Goal: Information Seeking & Learning: Learn about a topic

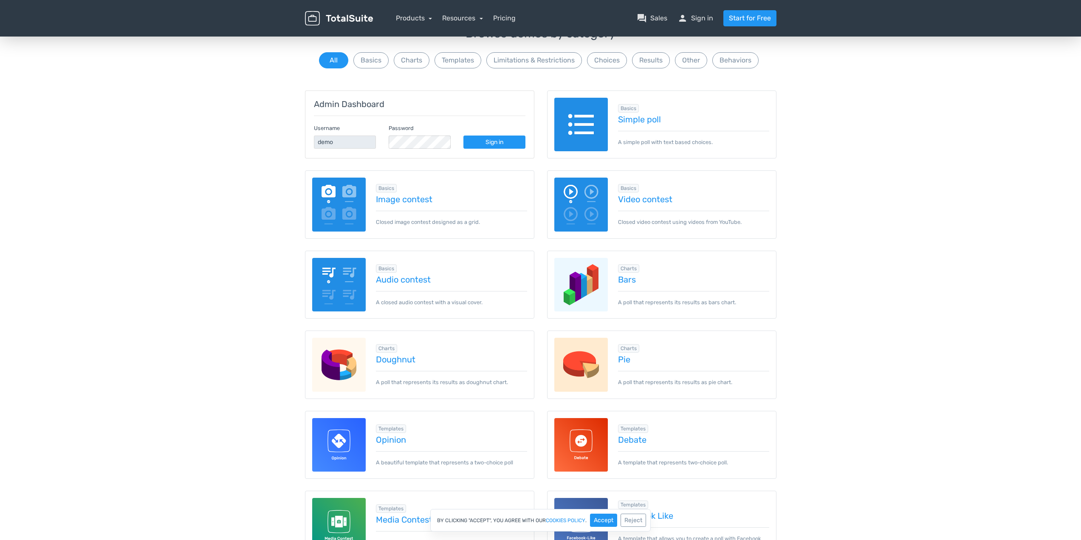
scroll to position [255, 0]
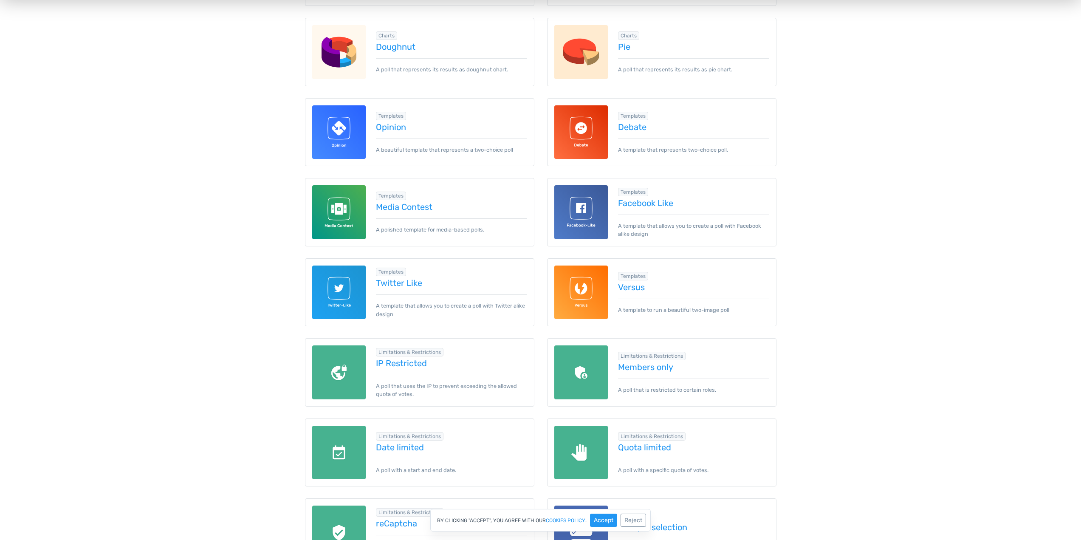
scroll to position [382, 0]
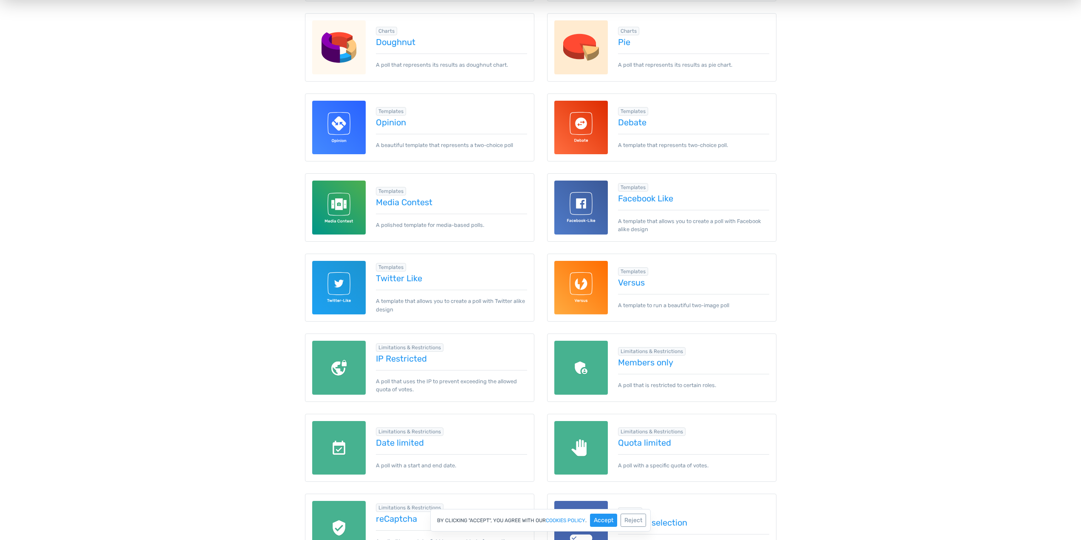
click at [238, 181] on div "Browse demos by category All Basics Charts Templates Limitations & Restrictions…" at bounding box center [540, 427] width 1081 height 1434
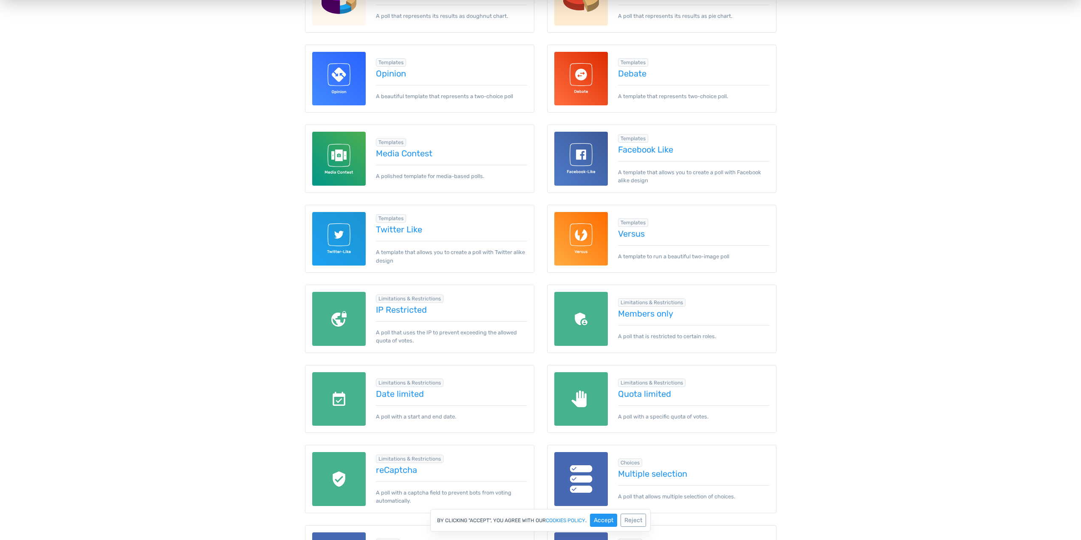
scroll to position [510, 0]
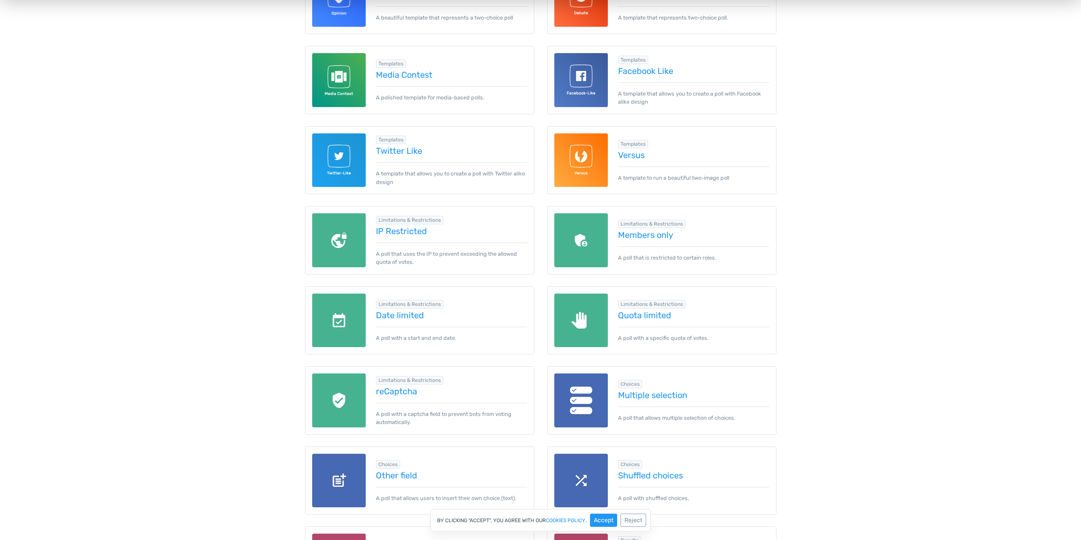
click at [234, 169] on div "Browse demos by category All Basics Charts Templates Limitations & Restrictions…" at bounding box center [540, 300] width 1081 height 1434
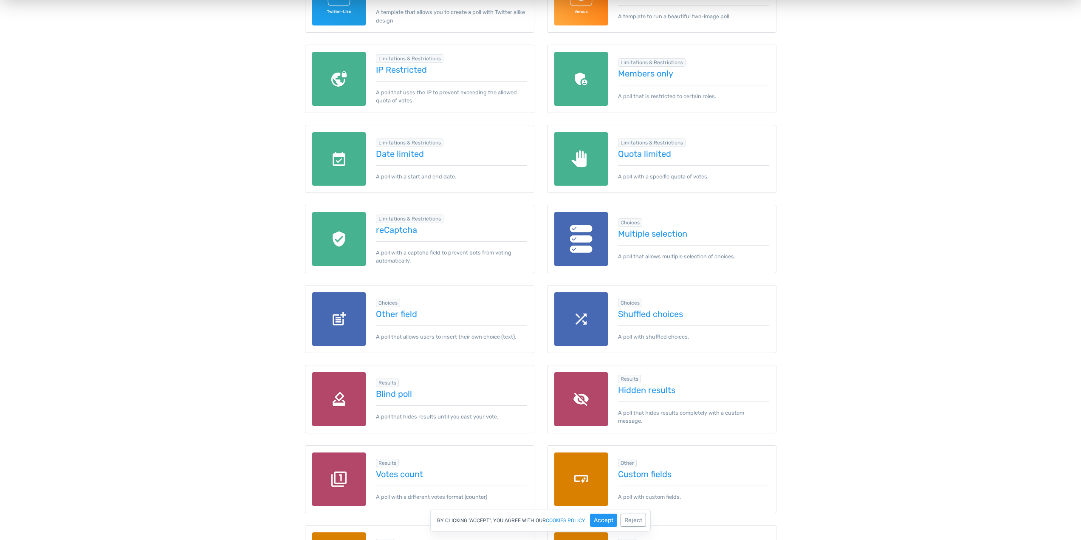
scroll to position [679, 0]
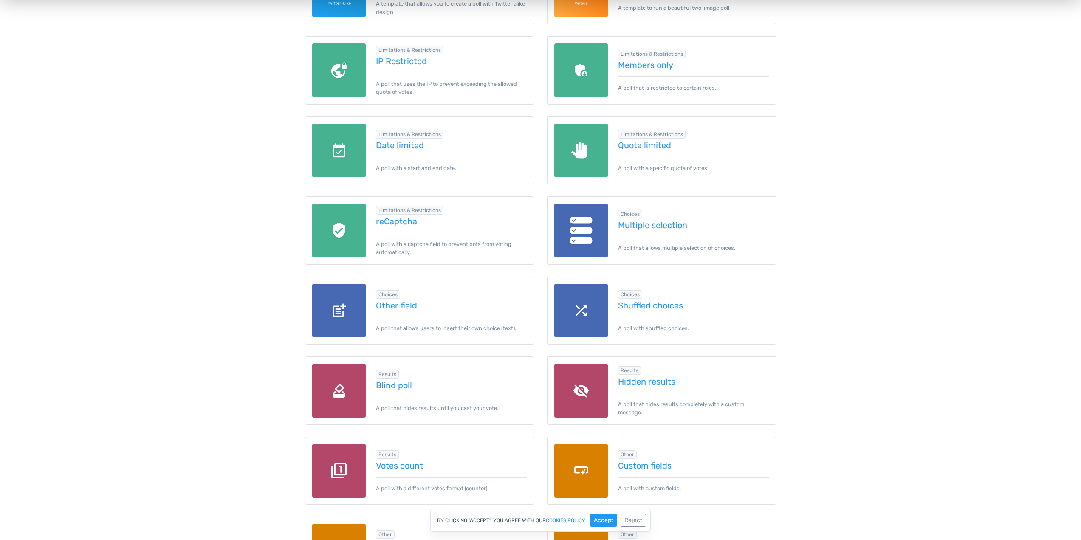
click at [202, 211] on div "Browse demos by category All Basics Charts Templates Limitations & Restrictions…" at bounding box center [540, 130] width 1081 height 1434
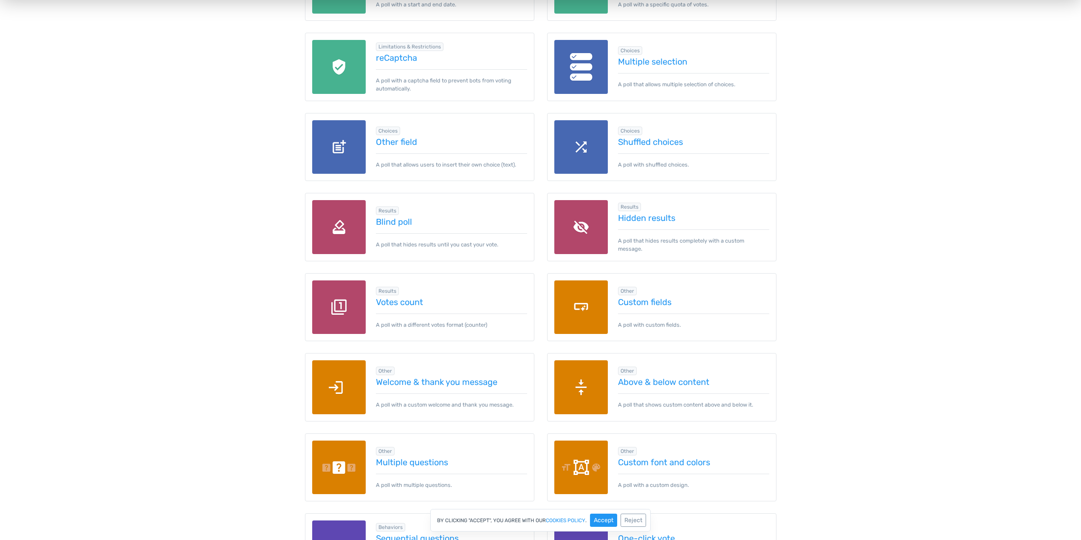
scroll to position [849, 0]
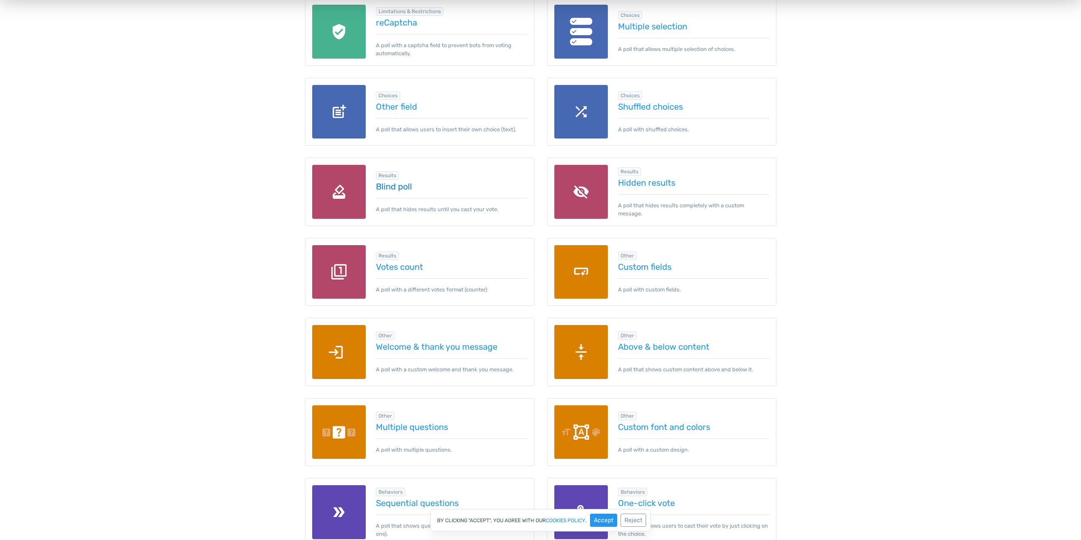
scroll to position [892, 0]
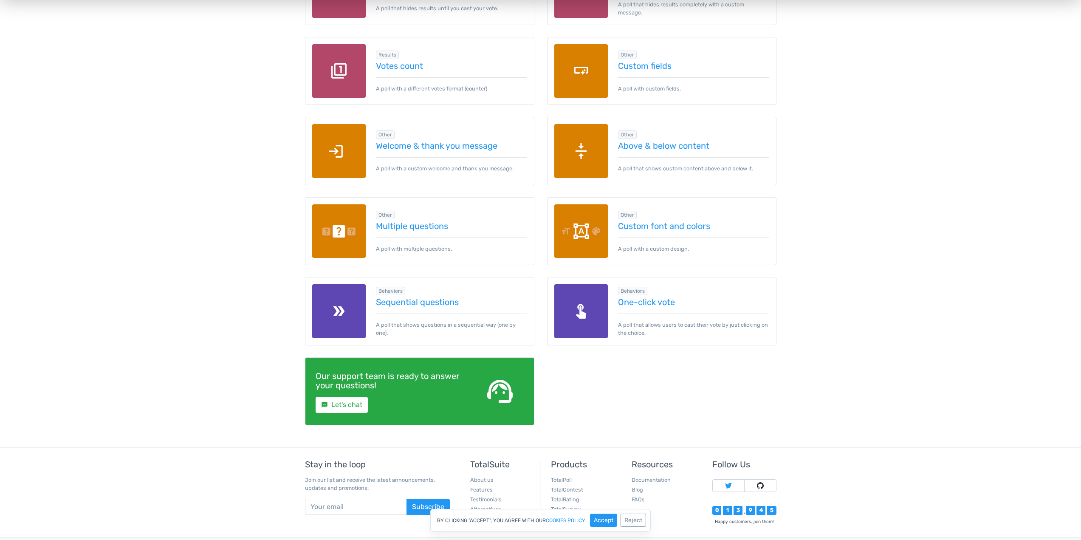
scroll to position [1104, 0]
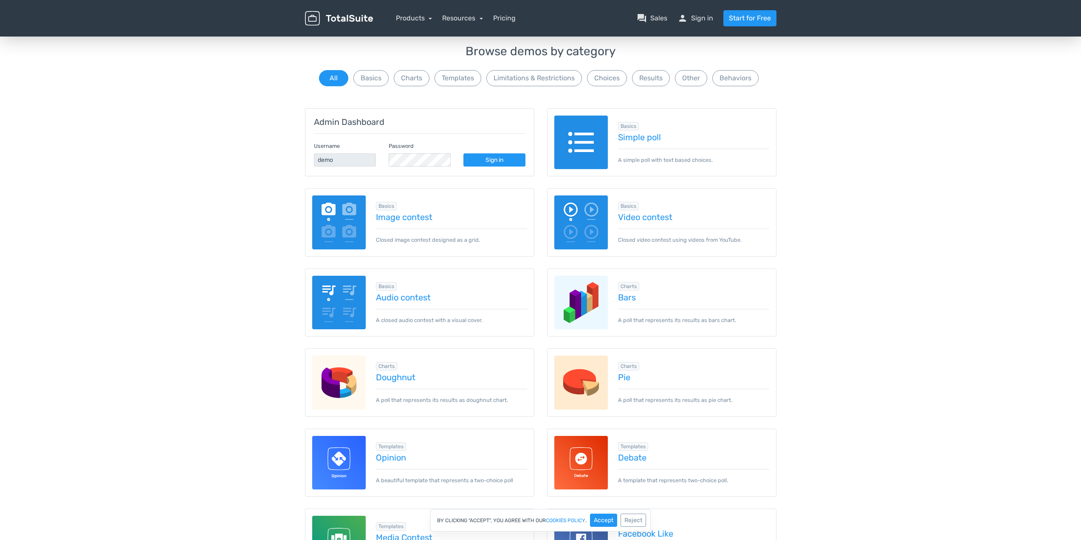
scroll to position [0, 0]
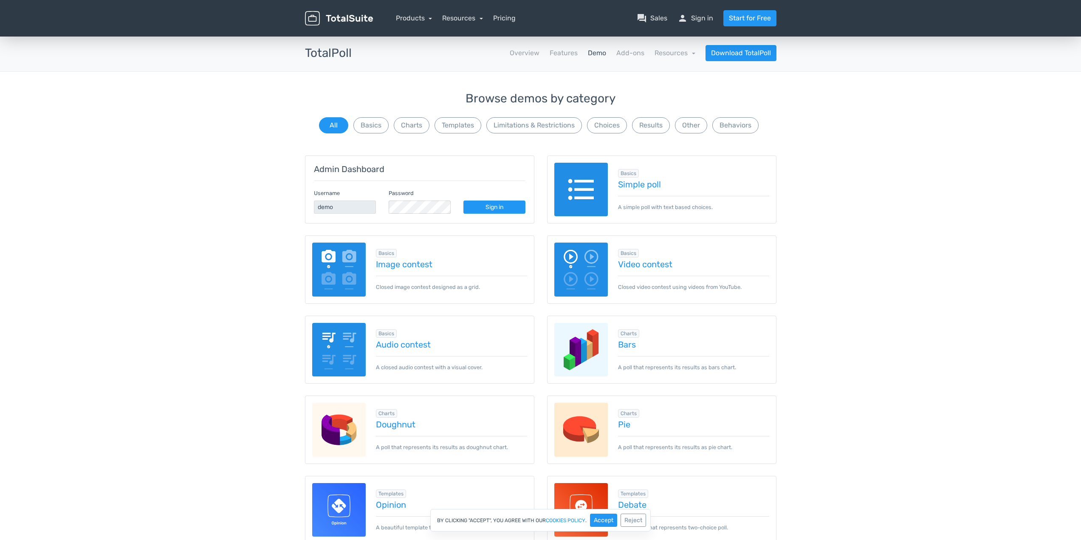
click at [453, 127] on button "Templates" at bounding box center [457, 125] width 47 height 16
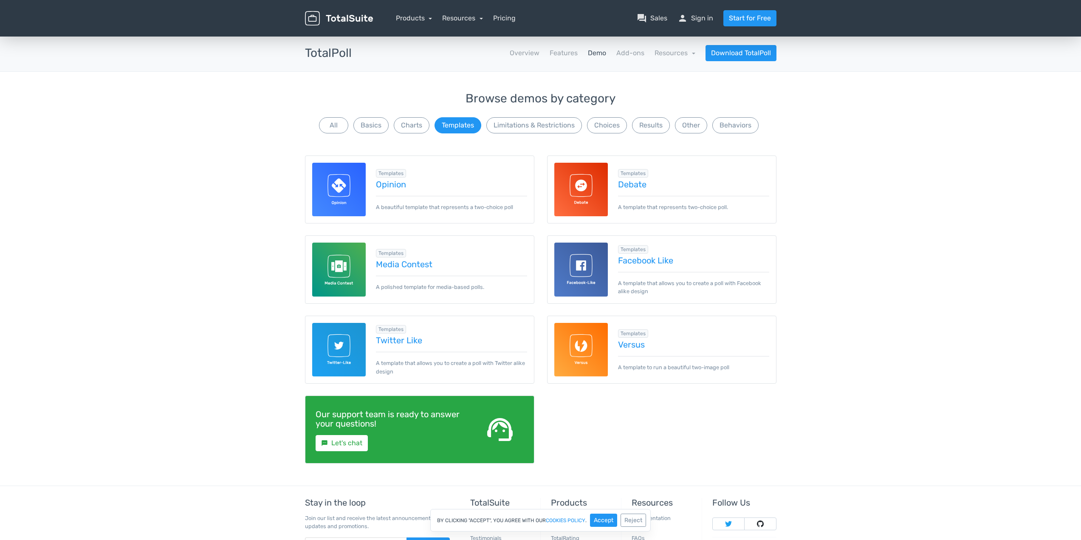
click at [813, 301] on div "Browse demos by category All Basics Charts Templates Limitations & Restrictions…" at bounding box center [540, 288] width 1081 height 393
click at [904, 229] on div "Browse demos by category All Basics Charts Templates Limitations & Restrictions…" at bounding box center [540, 288] width 1081 height 393
click at [317, 124] on div "Browse demos by category All Basics Charts Templates Limitations & Restrictions…" at bounding box center [540, 113] width 471 height 43
click at [328, 124] on button "All" at bounding box center [333, 125] width 29 height 16
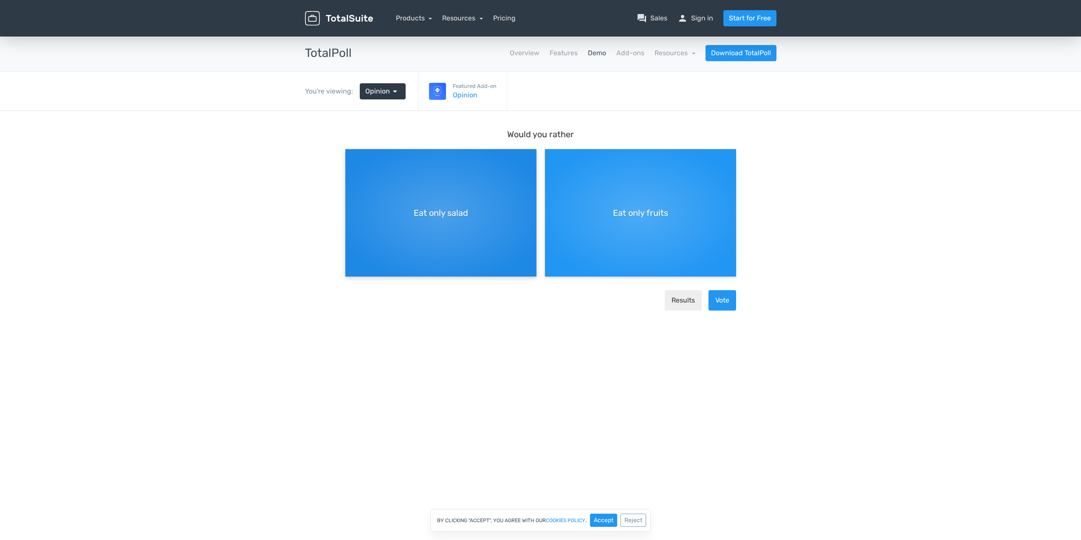
click at [484, 242] on div "Eat only salad" at bounding box center [440, 212] width 191 height 127
click at [351, 159] on input "Eat only salad" at bounding box center [348, 156] width 6 height 6
radio input "true"
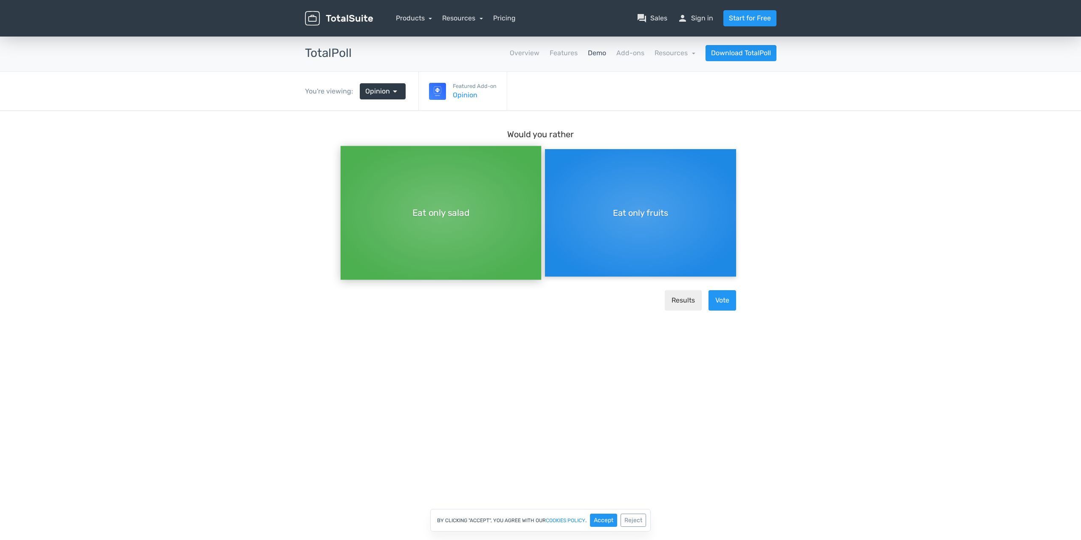
click at [673, 237] on div "Eat only fruits" at bounding box center [640, 212] width 191 height 127
click at [550, 159] on input "Eat only fruits" at bounding box center [548, 156] width 6 height 6
radio input "true"
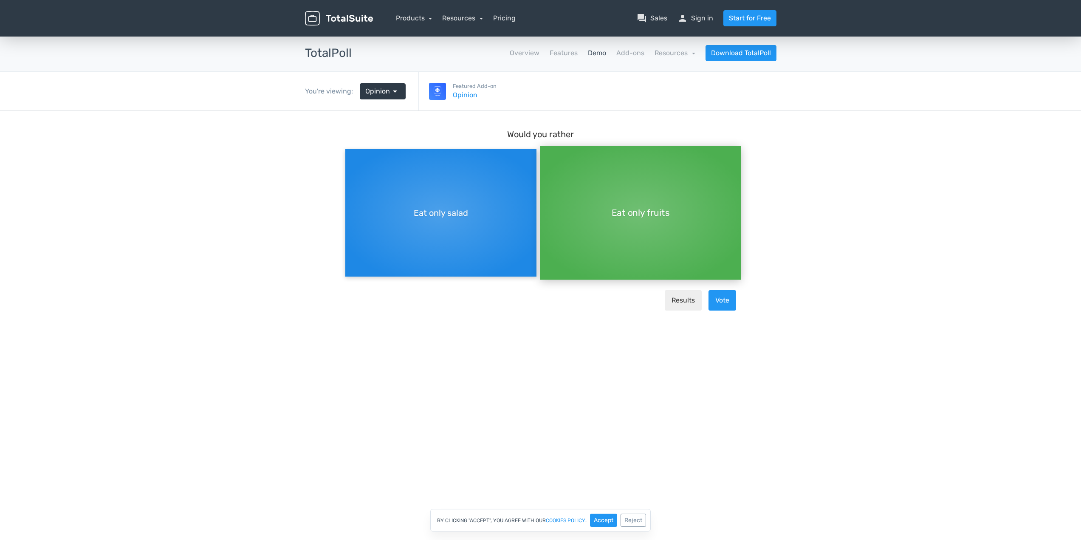
click at [491, 234] on div "Eat only salad" at bounding box center [440, 212] width 191 height 127
click at [351, 152] on input "Eat only salad" at bounding box center [348, 149] width 6 height 6
radio input "true"
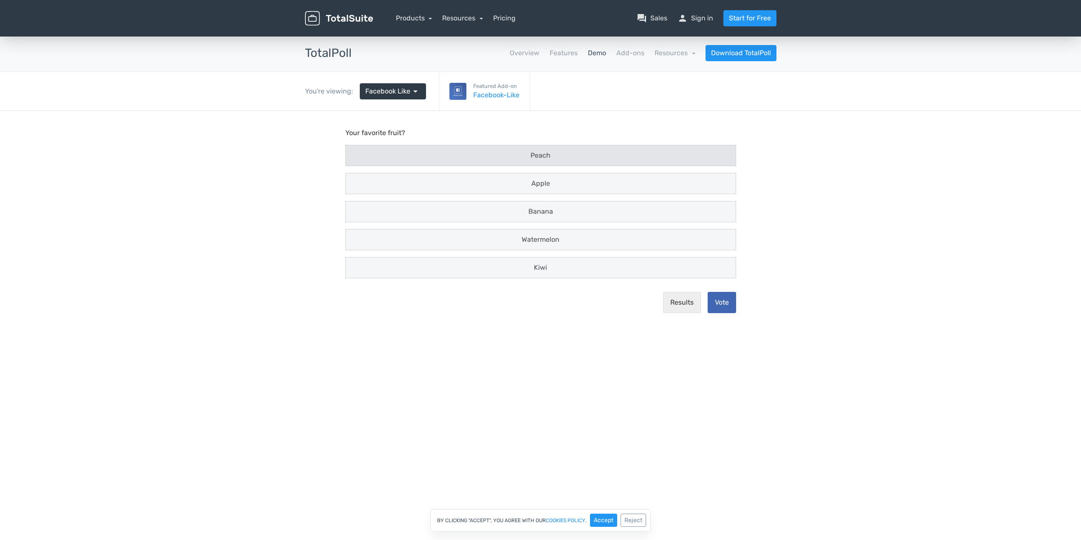
click at [549, 154] on span "Peach" at bounding box center [540, 155] width 20 height 8
click at [356, 154] on input "Peach" at bounding box center [354, 156] width 6 height 6
radio input "true"
click at [550, 259] on div "Kiwi" at bounding box center [541, 267] width 390 height 20
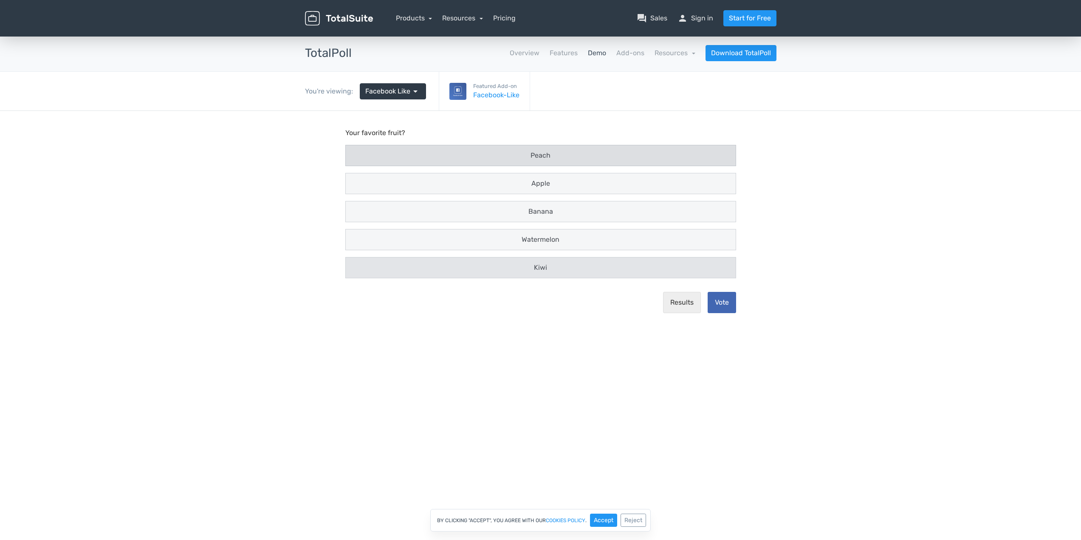
click at [356, 265] on input "Kiwi" at bounding box center [354, 268] width 6 height 6
radio input "true"
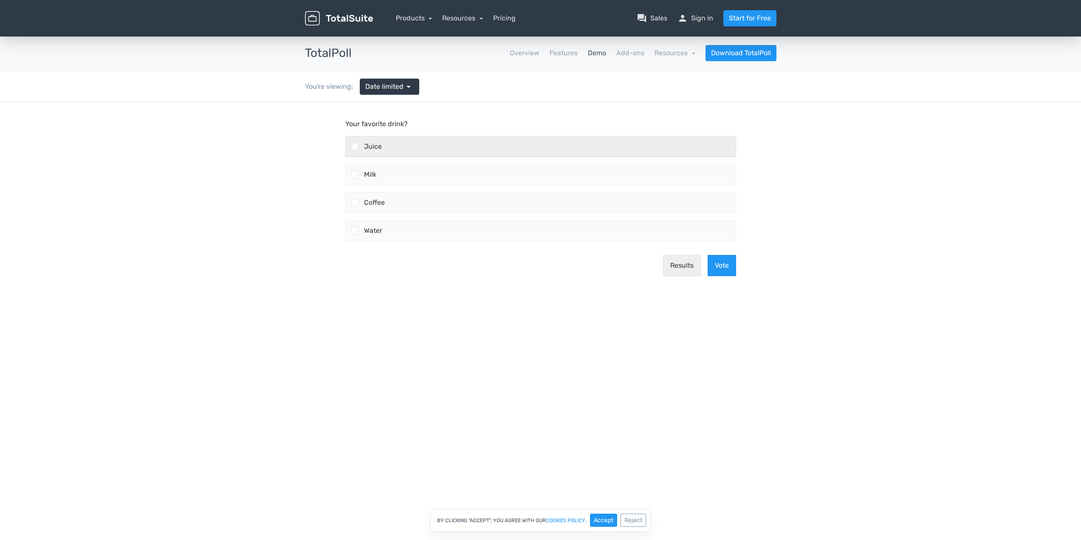
click at [429, 141] on div "Juice" at bounding box center [547, 146] width 377 height 20
click at [355, 147] on input "Juice" at bounding box center [355, 147] width 0 height 0
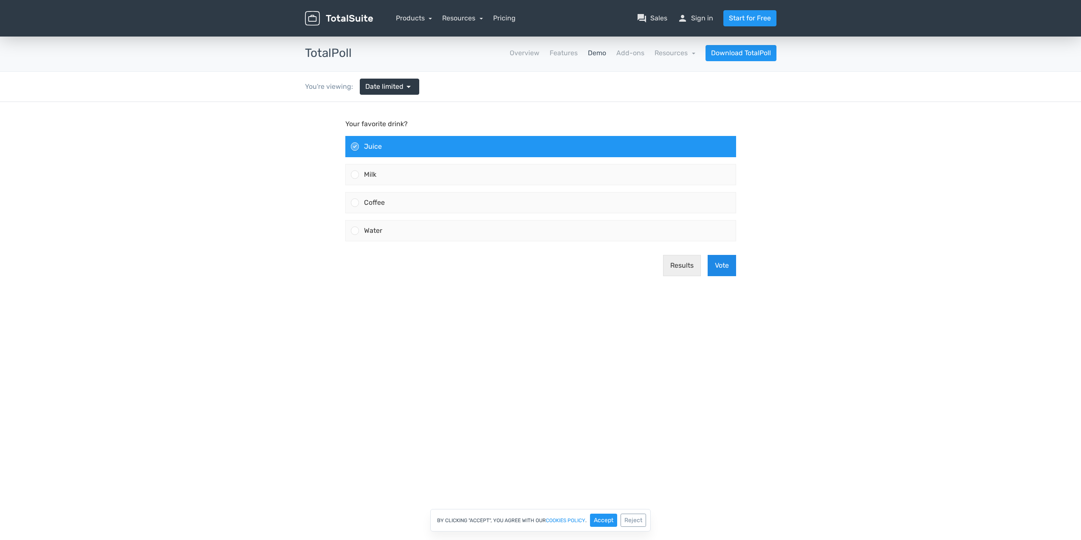
click at [726, 270] on button "Vote" at bounding box center [721, 265] width 28 height 21
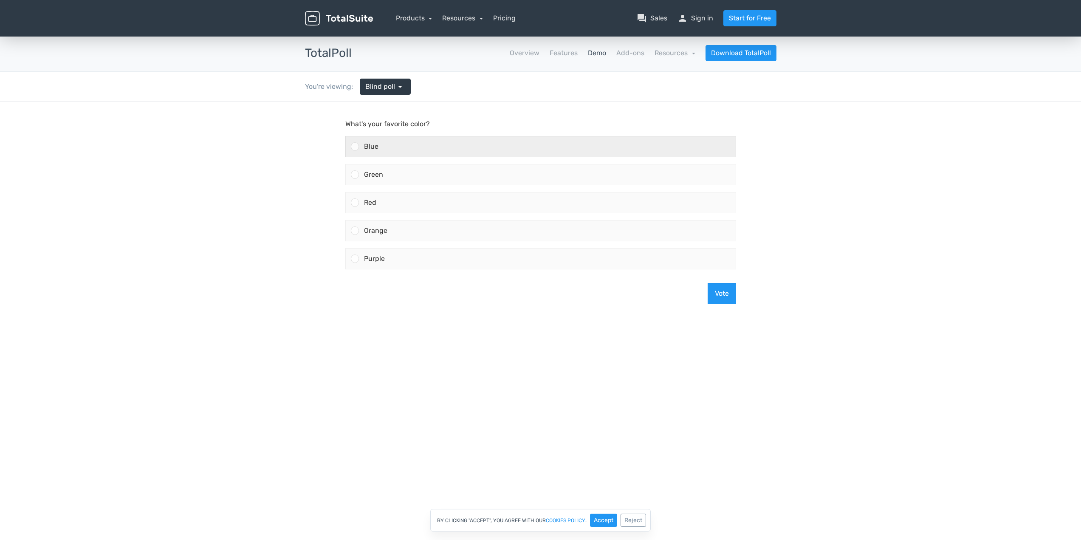
click at [403, 149] on div "Blue" at bounding box center [547, 146] width 377 height 20
click at [355, 147] on input "Blue" at bounding box center [355, 147] width 0 height 0
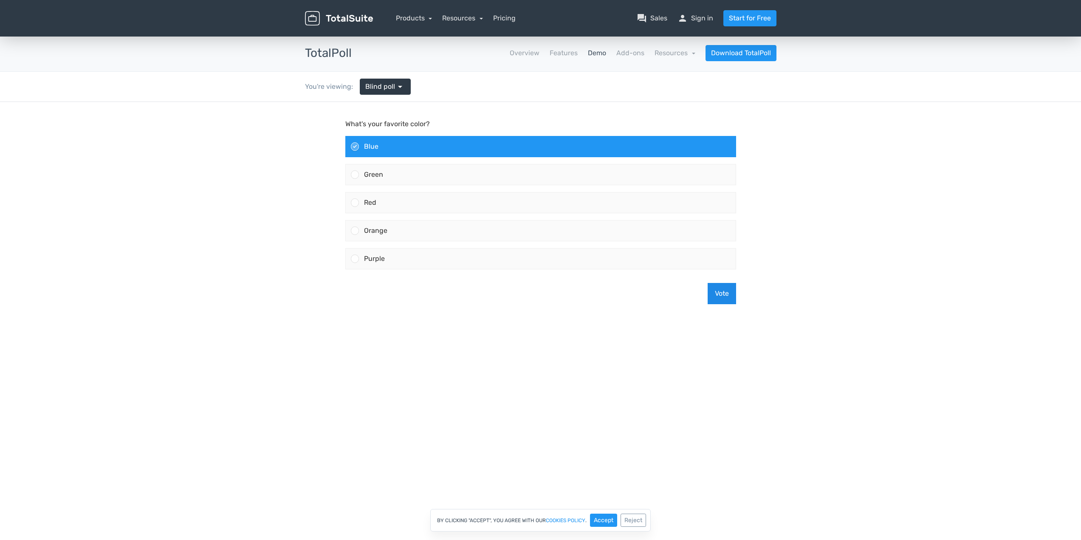
click at [722, 299] on button "Vote" at bounding box center [721, 293] width 28 height 21
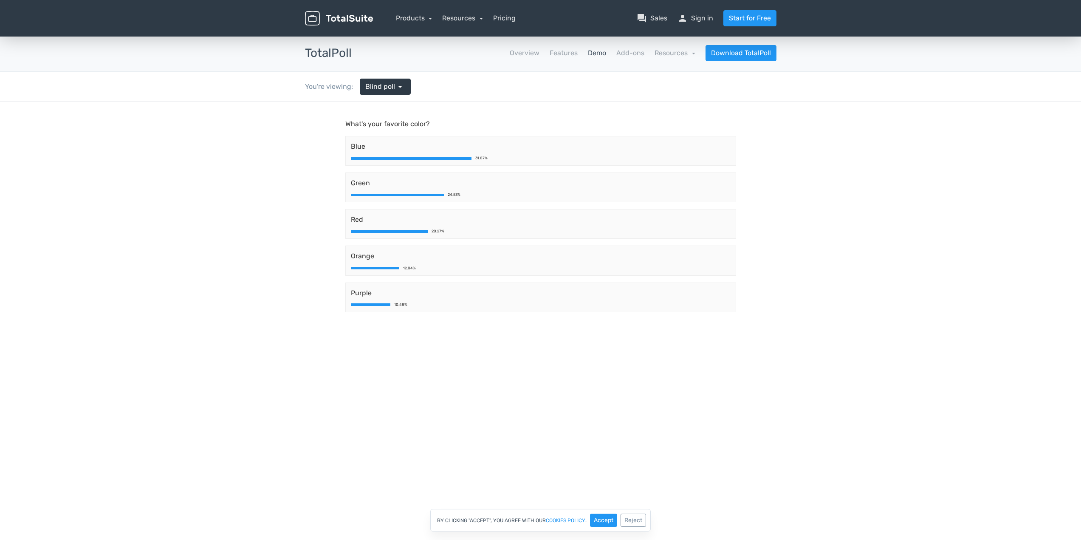
click at [405, 162] on div "Blue 31.87%" at bounding box center [540, 151] width 391 height 30
click at [408, 231] on div at bounding box center [389, 231] width 77 height 3
click at [395, 294] on span "Purple" at bounding box center [541, 293] width 380 height 10
click at [386, 200] on div "Green 24.53%" at bounding box center [540, 187] width 391 height 30
click at [373, 111] on main "What's your favorite color? Blue 31.87% Green 24.53% Red 20.27% Orange 12.84% P…" at bounding box center [541, 226] width 408 height 248
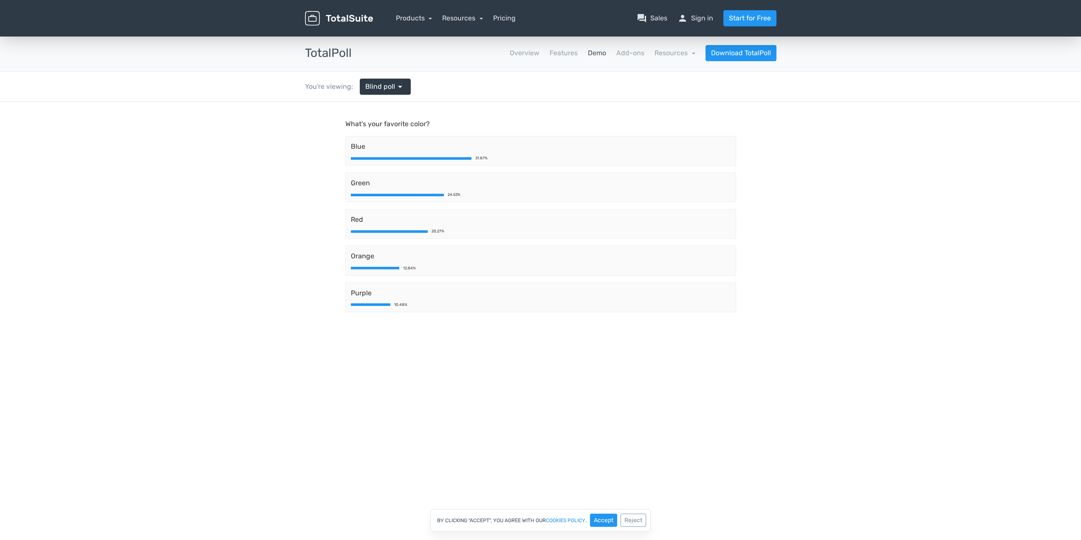
drag, startPoint x: 368, startPoint y: 118, endPoint x: 383, endPoint y: 189, distance: 72.1
click at [368, 118] on main "What's your favorite color? Blue 31.87% Green 24.53% Red 20.27% Orange 12.84% P…" at bounding box center [541, 226] width 408 height 248
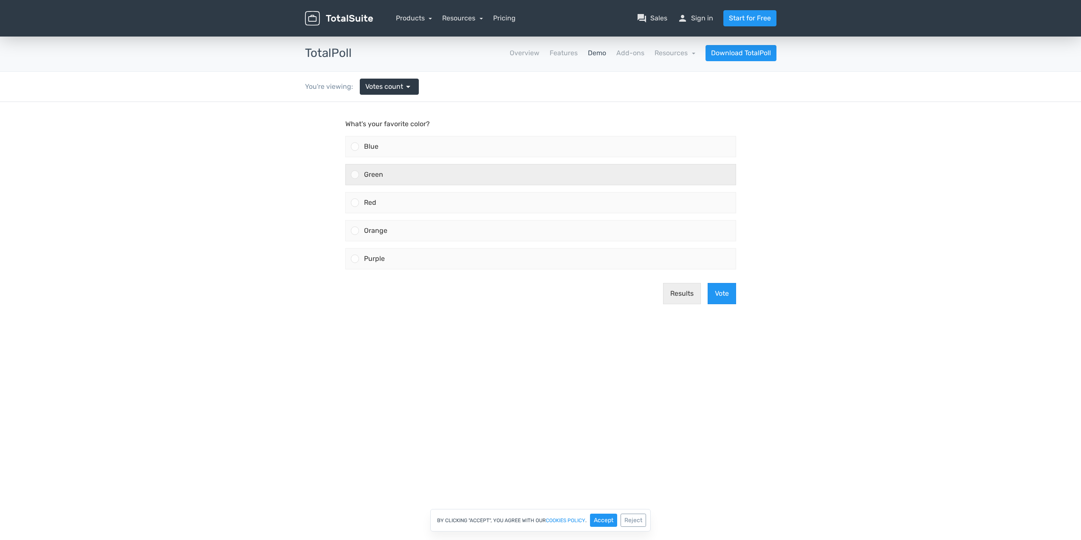
click at [387, 164] on div "Green" at bounding box center [547, 174] width 377 height 20
click at [355, 175] on input "Green" at bounding box center [355, 175] width 0 height 0
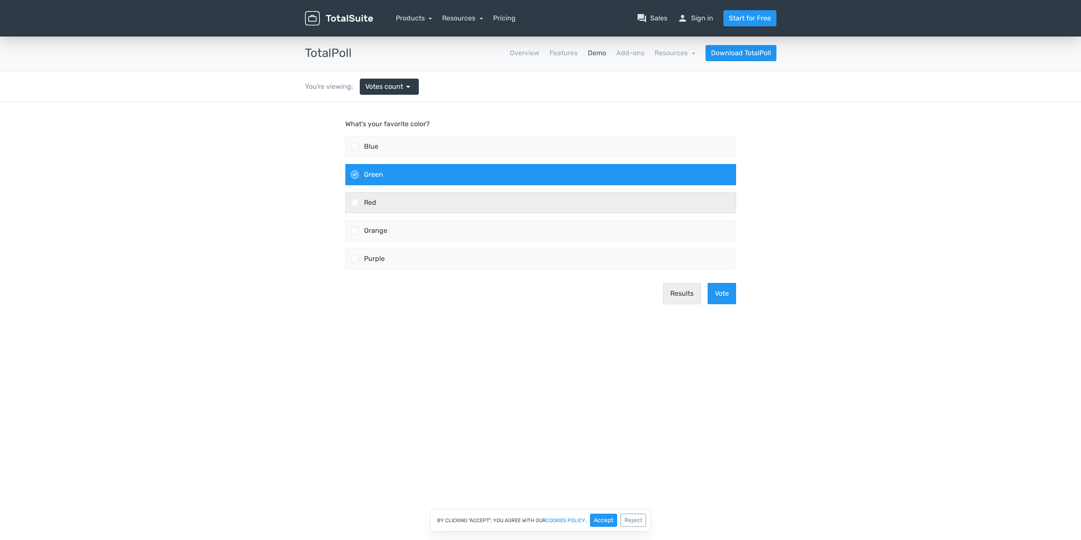
click at [386, 200] on div "Red" at bounding box center [547, 202] width 377 height 20
click at [355, 203] on input "Red" at bounding box center [355, 203] width 0 height 0
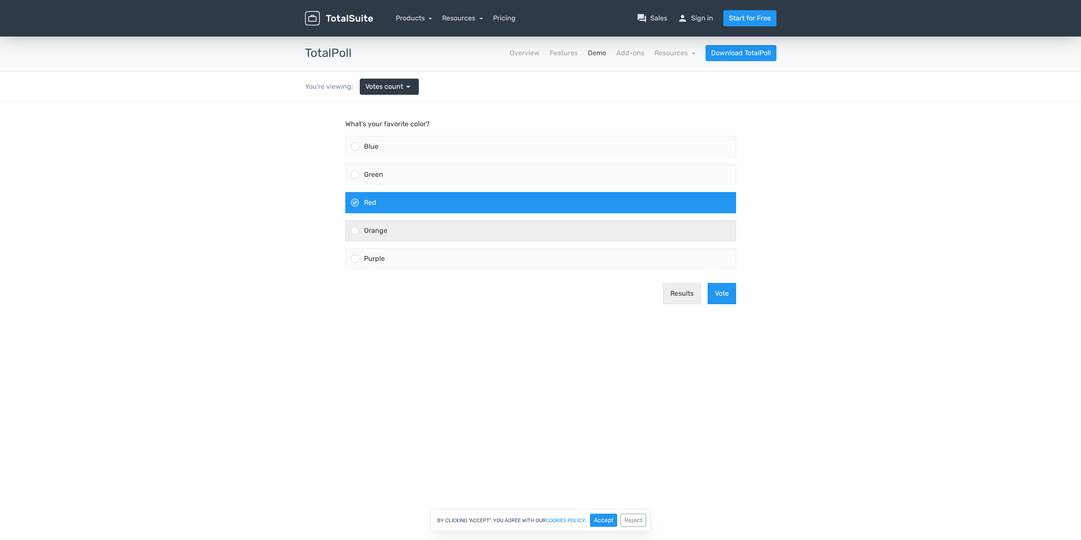
click at [389, 223] on div "Orange" at bounding box center [547, 230] width 377 height 20
click at [355, 231] on input "Orange" at bounding box center [355, 231] width 0 height 0
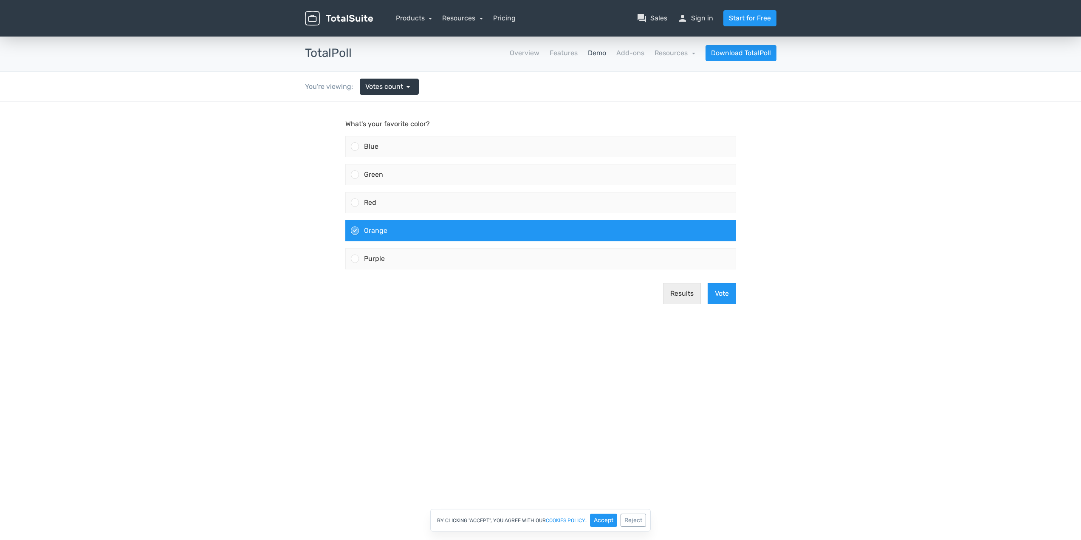
click at [385, 243] on label "Orange" at bounding box center [540, 231] width 397 height 28
click at [355, 231] on input "Orange" at bounding box center [355, 231] width 0 height 0
click at [391, 265] on div "Purple" at bounding box center [547, 258] width 377 height 20
click at [355, 259] on input "Purple" at bounding box center [355, 259] width 0 height 0
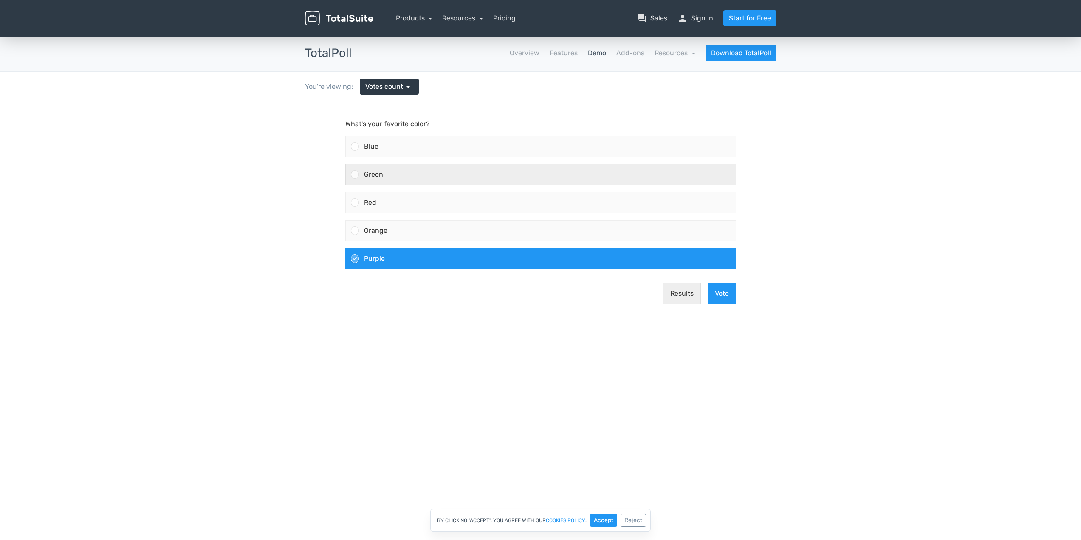
click at [404, 184] on div "Green" at bounding box center [547, 174] width 377 height 20
click at [355, 175] on input "Green" at bounding box center [355, 175] width 0 height 0
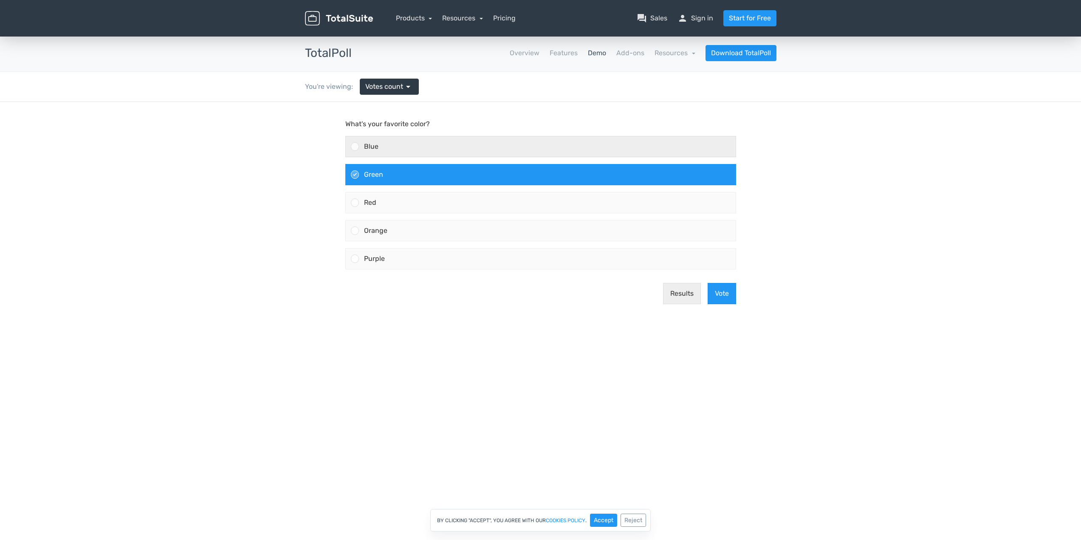
click at [411, 142] on div "Blue" at bounding box center [547, 146] width 377 height 20
click at [355, 147] on input "Blue" at bounding box center [355, 147] width 0 height 0
